Goal: Task Accomplishment & Management: Manage account settings

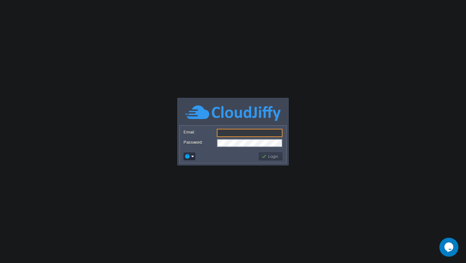
type input "[EMAIL_ADDRESS][DOMAIN_NAME]"
click at [274, 158] on button "Login" at bounding box center [270, 157] width 18 height 6
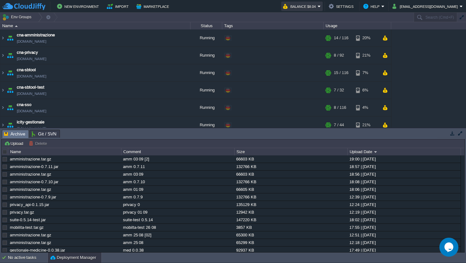
click at [317, 5] on button "Balance $8.04" at bounding box center [300, 7] width 35 height 8
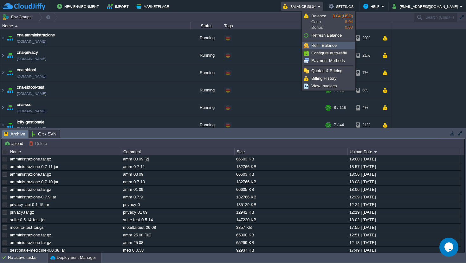
click at [327, 43] on span "Refill Balance" at bounding box center [323, 45] width 25 height 5
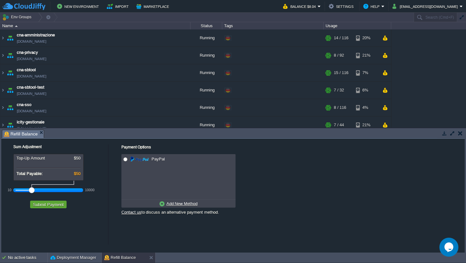
click at [42, 191] on div at bounding box center [49, 191] width 66 height 6
click at [36, 191] on div at bounding box center [49, 191] width 66 height 6
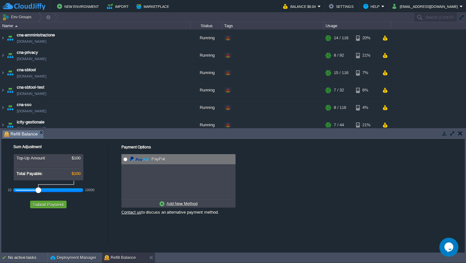
radio input "true"
click at [123, 161] on input "radio" at bounding box center [125, 159] width 4 height 4
click at [52, 206] on button "Submit Payment" at bounding box center [48, 205] width 35 height 6
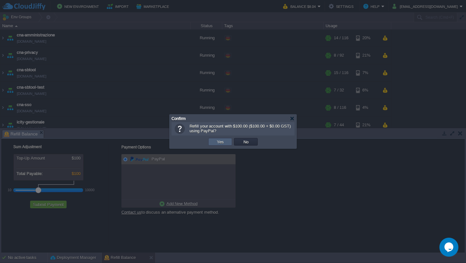
click at [221, 144] on button "Yes" at bounding box center [220, 142] width 11 height 6
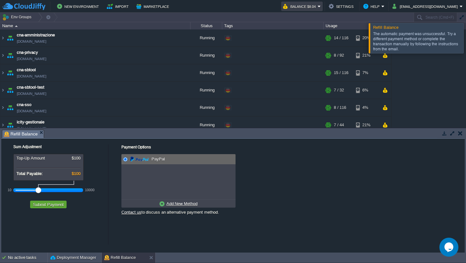
click at [317, 7] on button "Balance $8.04" at bounding box center [300, 7] width 35 height 8
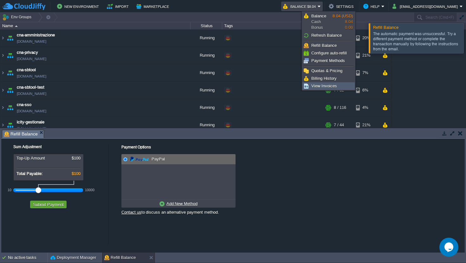
click at [323, 86] on span "View Invoices" at bounding box center [324, 86] width 26 height 5
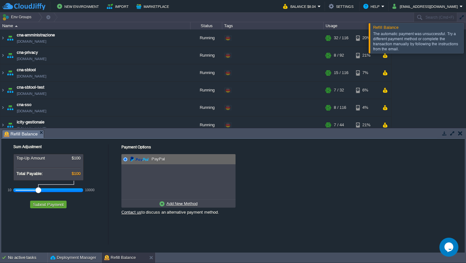
click at [465, 35] on div at bounding box center [473, 38] width 0 height 30
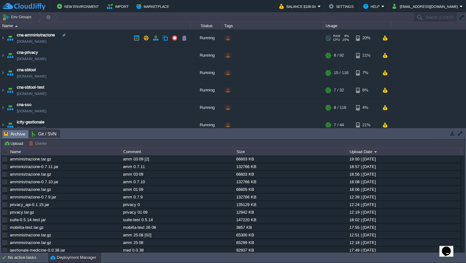
click at [109, 38] on td "cna-amministrazione cna-amministrazione.de-fra1.cloudjiffy.net" at bounding box center [95, 37] width 190 height 17
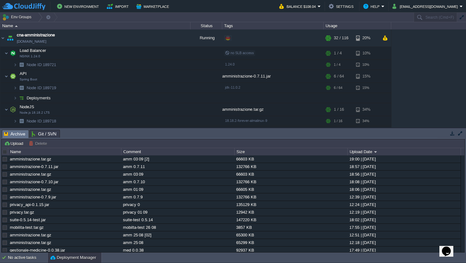
scroll to position [99, 0]
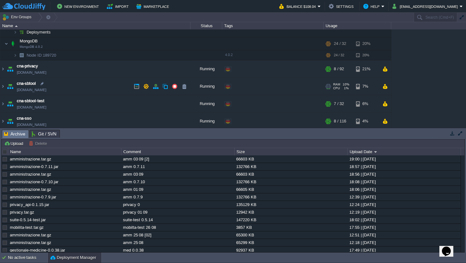
click at [115, 87] on td "cna-sbtool cna-suite.de-fra1.cloudjiffy.net" at bounding box center [95, 86] width 190 height 17
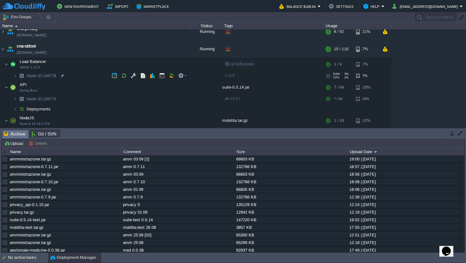
scroll to position [136, 0]
click at [109, 51] on td "cna-sbtool cna-suite.de-fra1.cloudjiffy.net" at bounding box center [95, 49] width 190 height 17
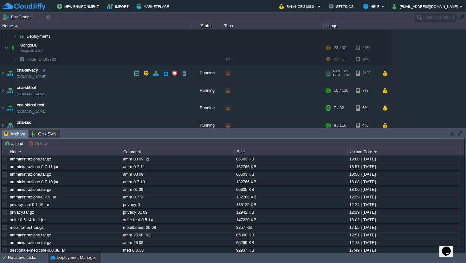
scroll to position [0, 0]
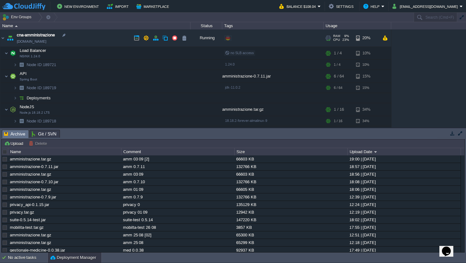
click at [99, 36] on td "cna-amministrazione cna-amministrazione.de-fra1.cloudjiffy.net" at bounding box center [95, 37] width 190 height 17
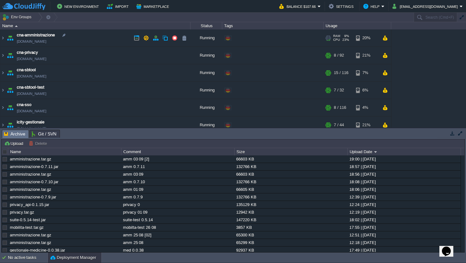
click at [99, 38] on td "cna-amministrazione cna-amministrazione.de-fra1.cloudjiffy.net" at bounding box center [95, 37] width 190 height 17
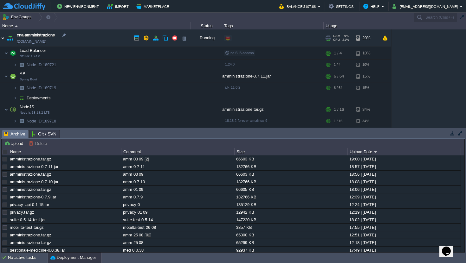
click at [1, 39] on img at bounding box center [2, 37] width 5 height 17
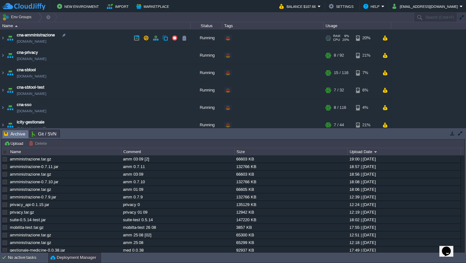
click at [115, 38] on td "cna-amministrazione cna-amministrazione.de-fra1.cloudjiffy.net" at bounding box center [95, 37] width 190 height 17
